Goal: Find specific page/section: Find specific page/section

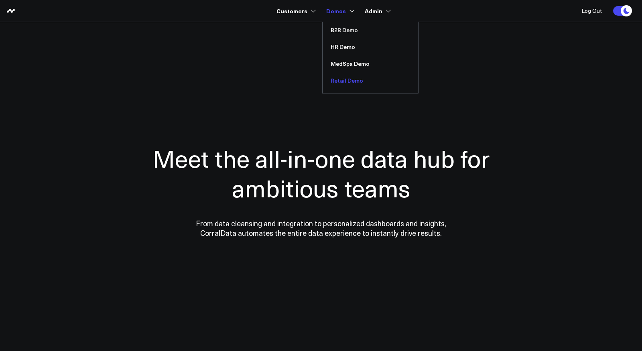
click at [346, 79] on link "Retail Demo" at bounding box center [371, 80] width 96 height 17
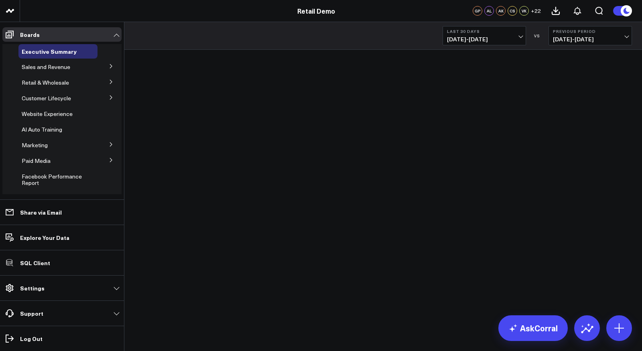
click at [23, 286] on p "Settings" at bounding box center [32, 288] width 24 height 6
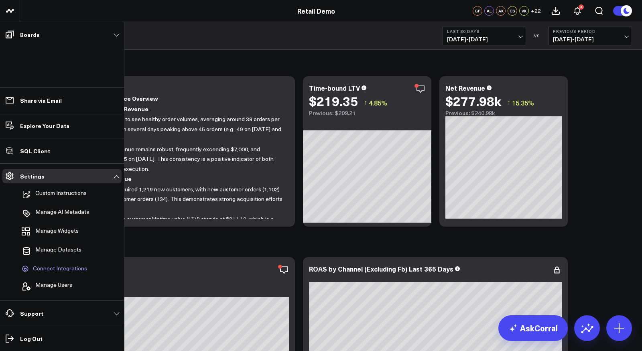
click at [58, 266] on span "Connect Integrations" at bounding box center [60, 268] width 54 height 7
